Goal: Task Accomplishment & Management: Use online tool/utility

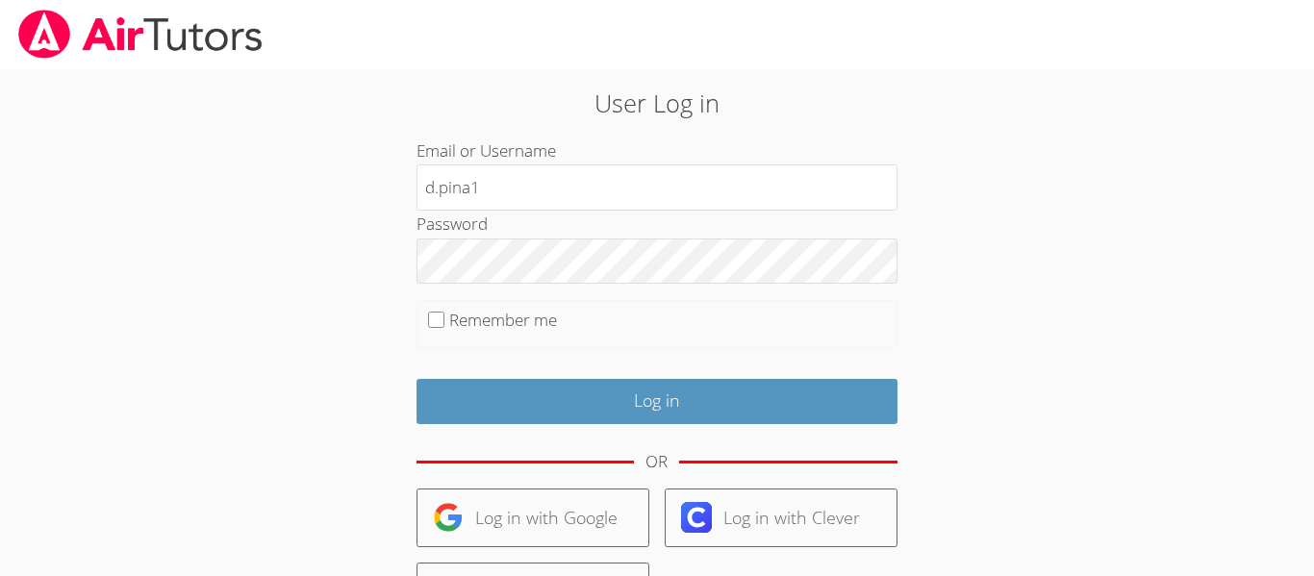
type input "[EMAIL_ADDRESS][DOMAIN_NAME]"
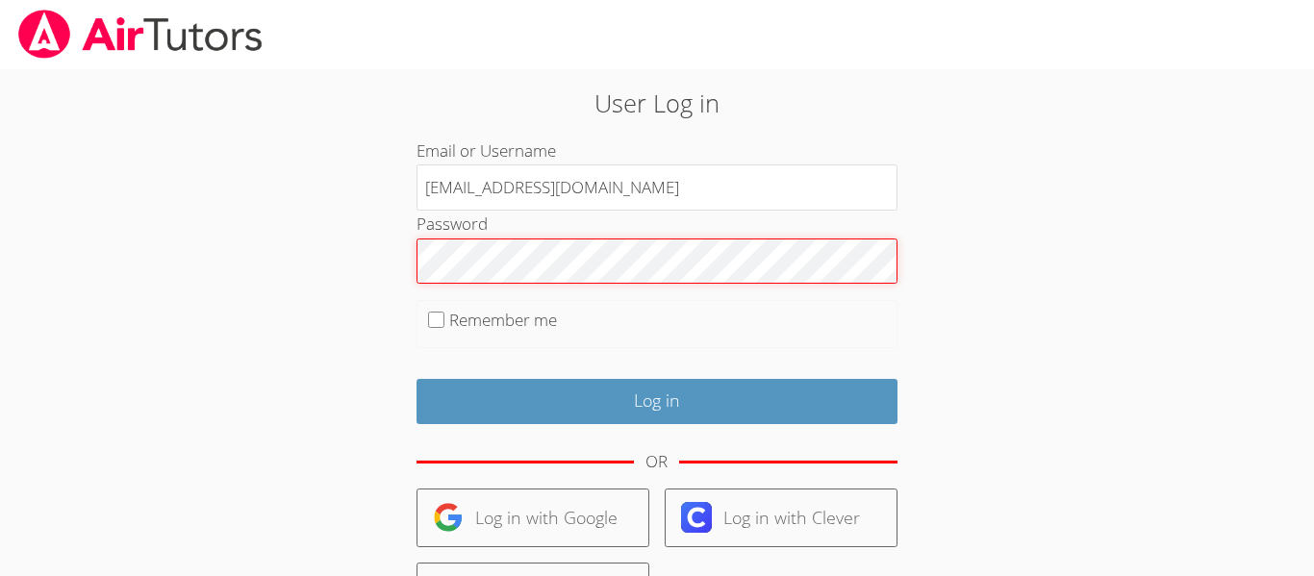
click at [417, 379] on input "Log in" at bounding box center [657, 401] width 481 height 45
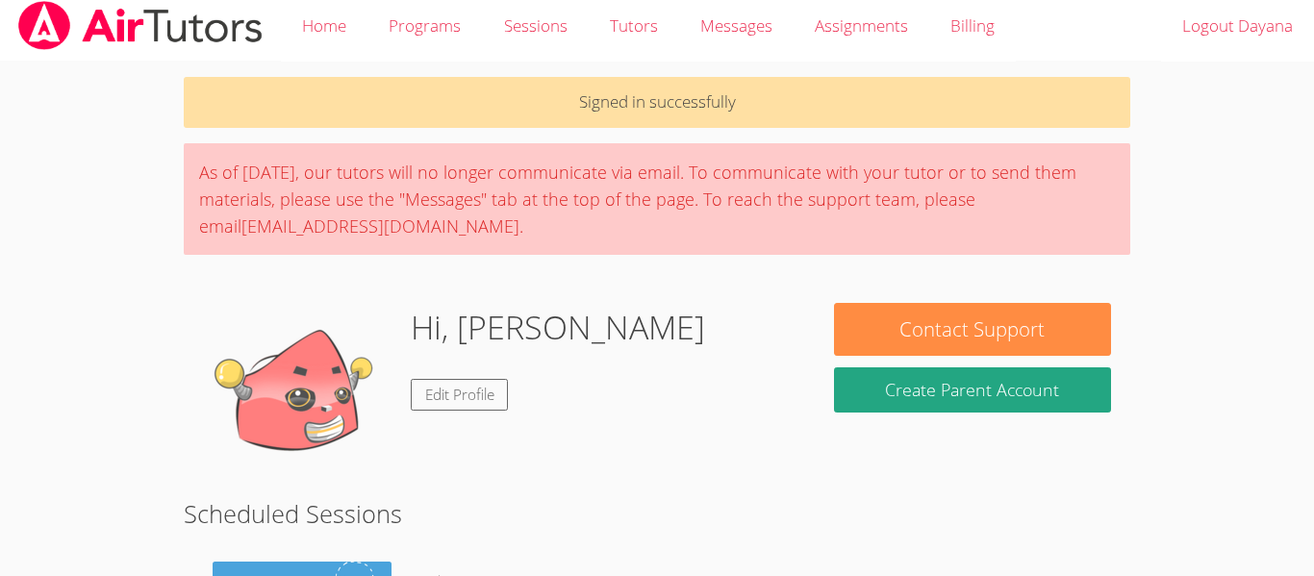
scroll to position [154, 0]
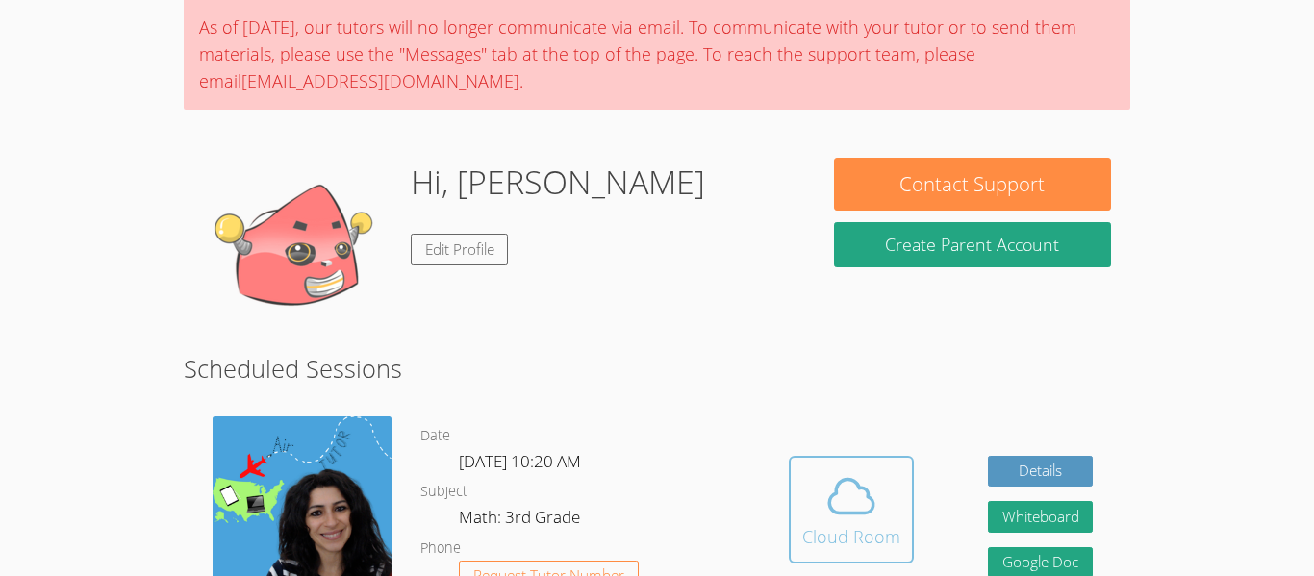
click at [849, 517] on icon at bounding box center [852, 497] width 54 height 54
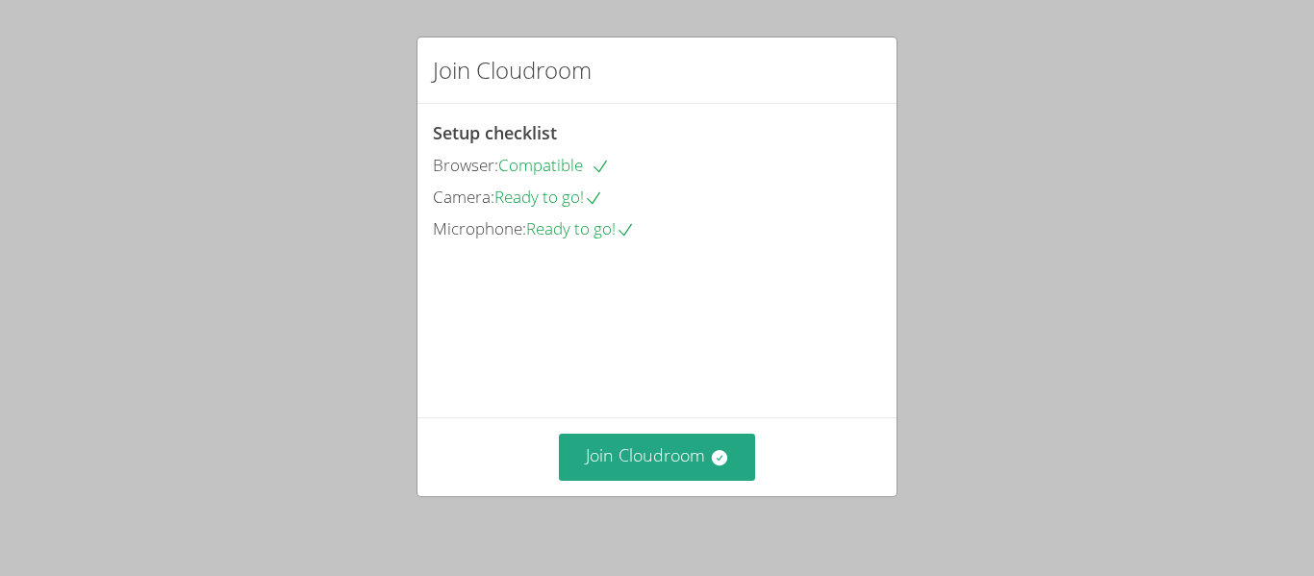
click at [890, 526] on div "Join Cloudroom Setup checklist Browser: Compatible Camera: Ready to go! Microph…" at bounding box center [657, 288] width 1314 height 576
click at [697, 445] on button "Join Cloudroom" at bounding box center [657, 457] width 197 height 47
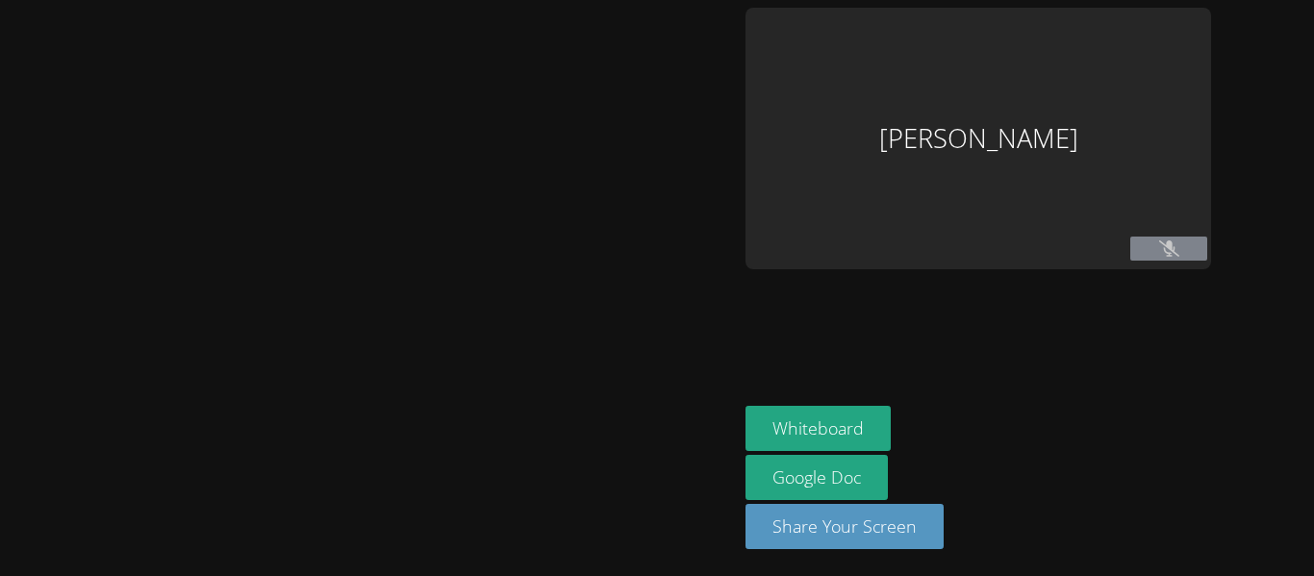
click at [1149, 261] on div at bounding box center [1169, 251] width 77 height 29
click at [1142, 241] on button at bounding box center [1169, 249] width 77 height 24
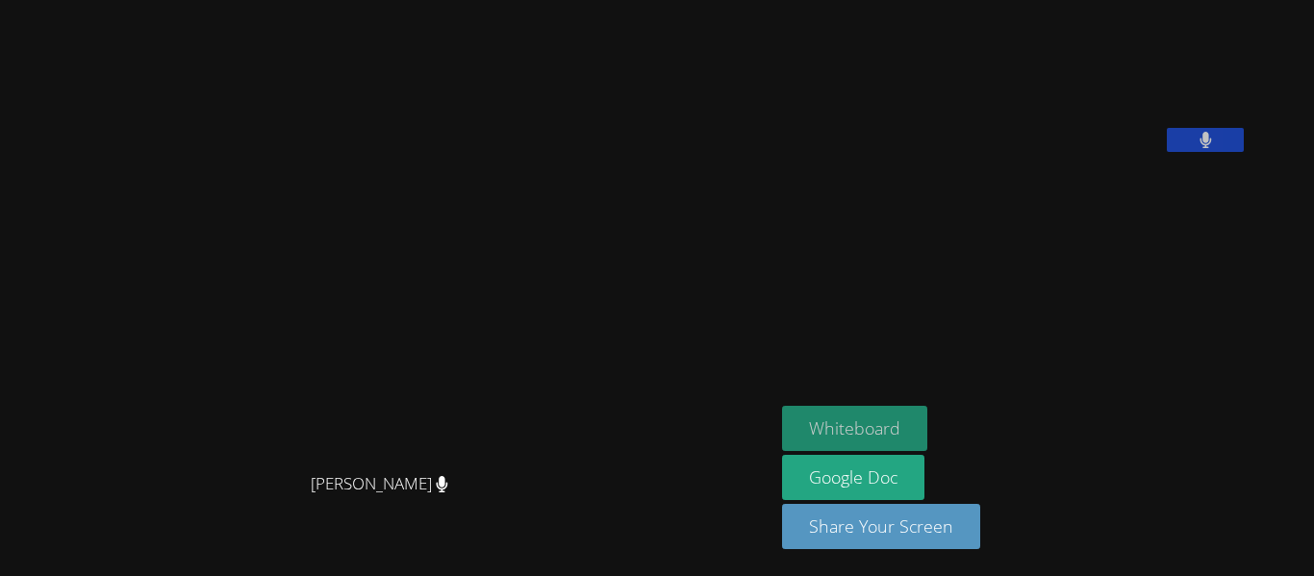
click at [914, 424] on button "Whiteboard" at bounding box center [854, 428] width 145 height 45
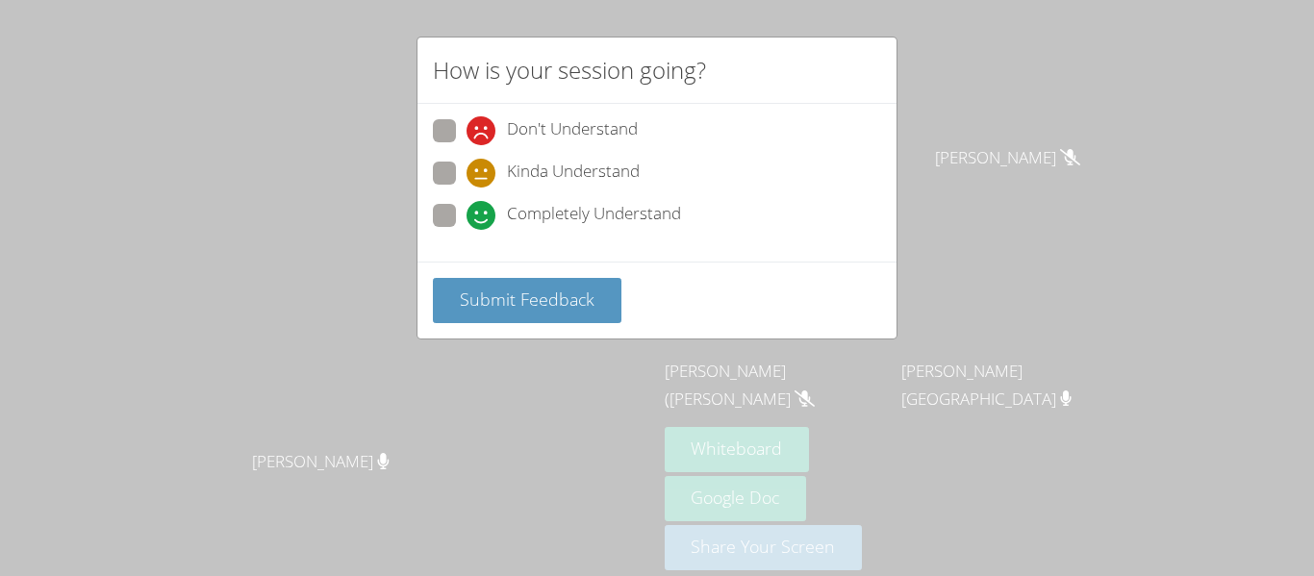
click at [574, 236] on div "Completely Understand" at bounding box center [657, 221] width 448 height 35
click at [564, 167] on span "Kinda Understand" at bounding box center [573, 173] width 133 height 29
click at [483, 167] on input "Kinda Understand" at bounding box center [475, 170] width 16 height 16
radio input "true"
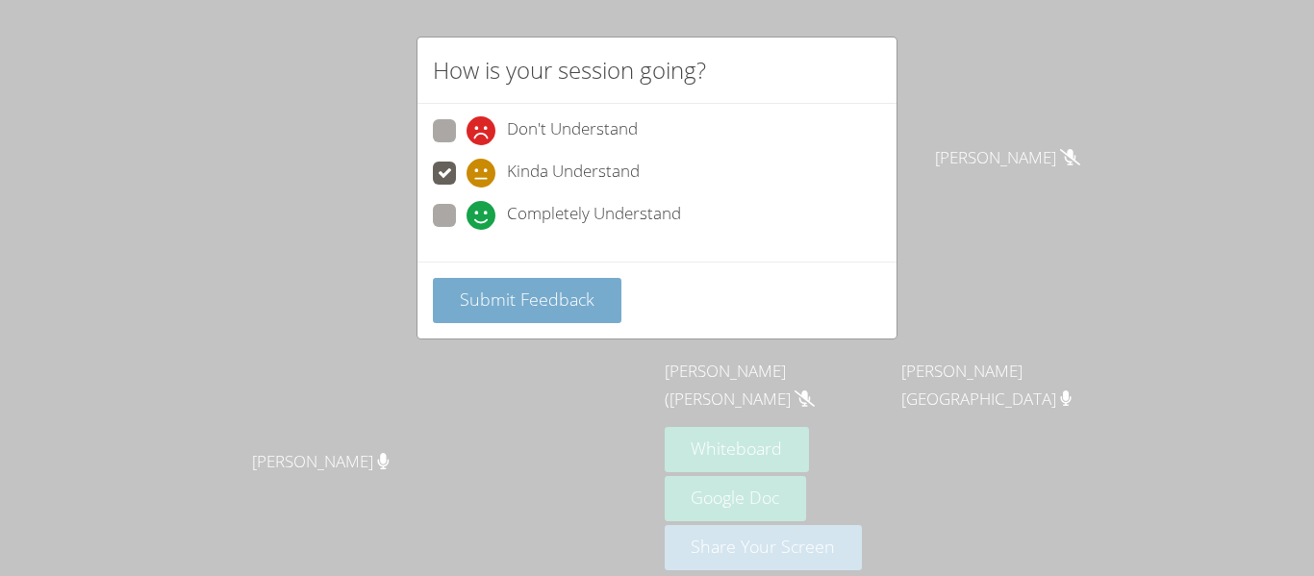
click at [577, 295] on span "Submit Feedback" at bounding box center [527, 299] width 135 height 23
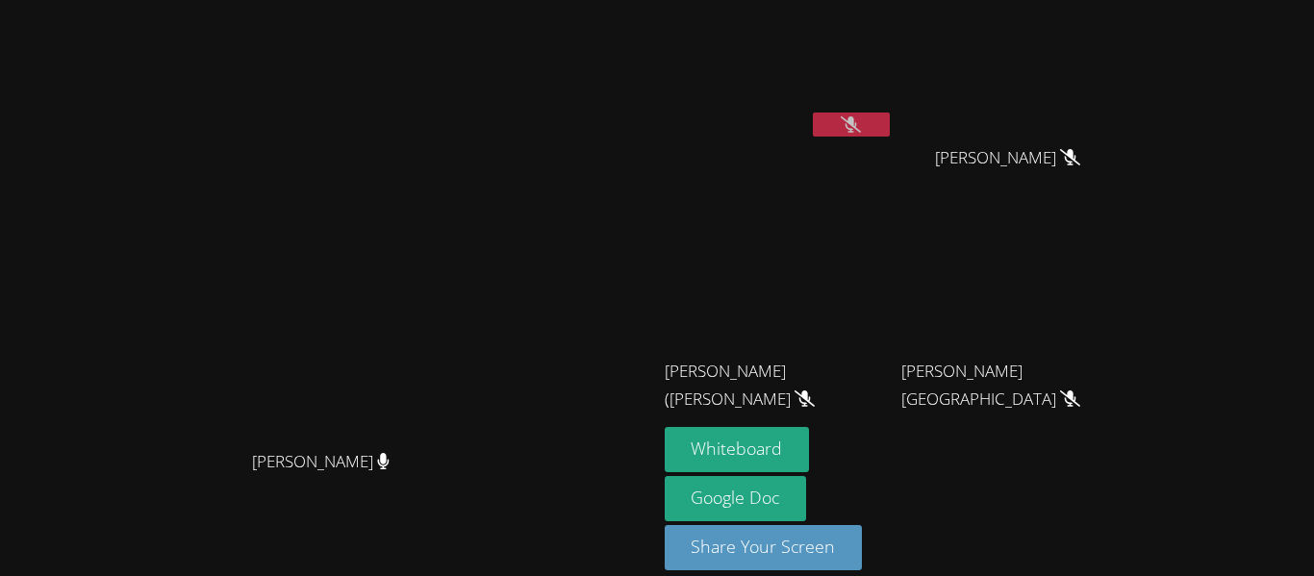
click at [890, 119] on button at bounding box center [851, 125] width 77 height 24
